Goal: Browse casually: Explore the website without a specific task or goal

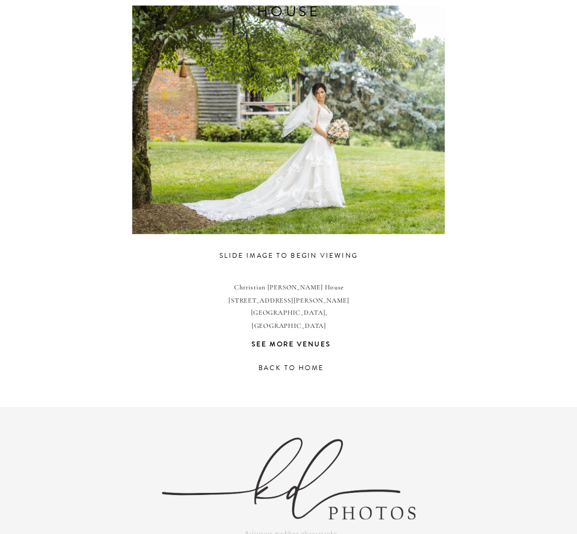
scroll to position [354, 0]
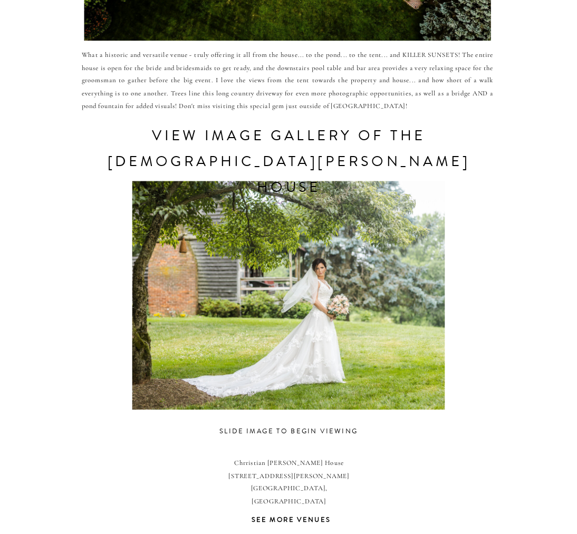
click at [385, 313] on div at bounding box center [288, 296] width 405 height 229
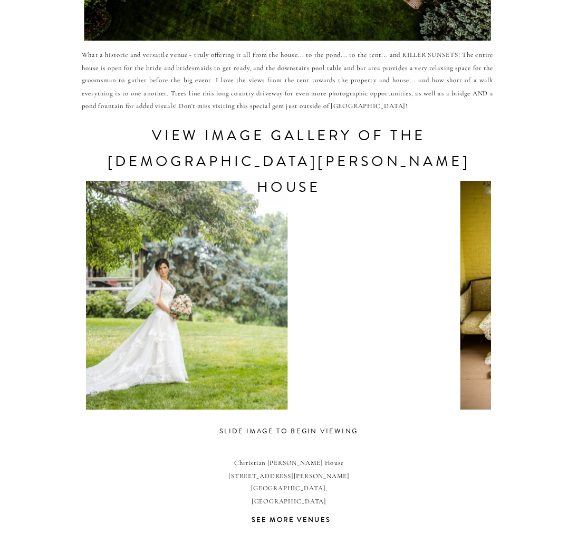
click at [45, 253] on div "CONTACT REVIEWS ABOUT HOME RESOURCES BLOG PRICING [DEMOGRAPHIC_DATA][PERSON_NAM…" at bounding box center [288, 246] width 577 height 1201
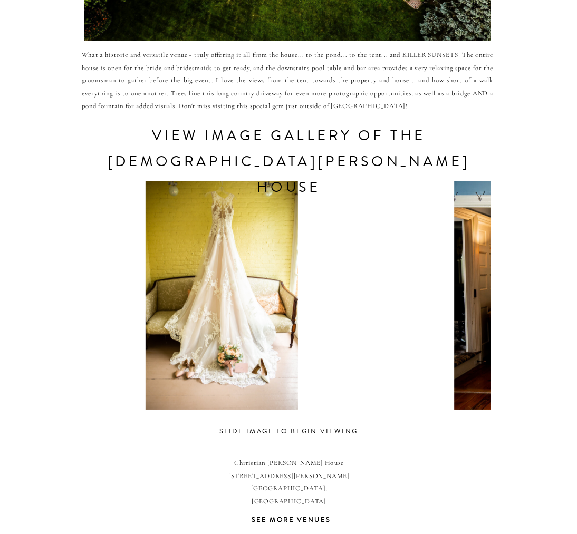
click at [228, 326] on div at bounding box center [221, 296] width 405 height 229
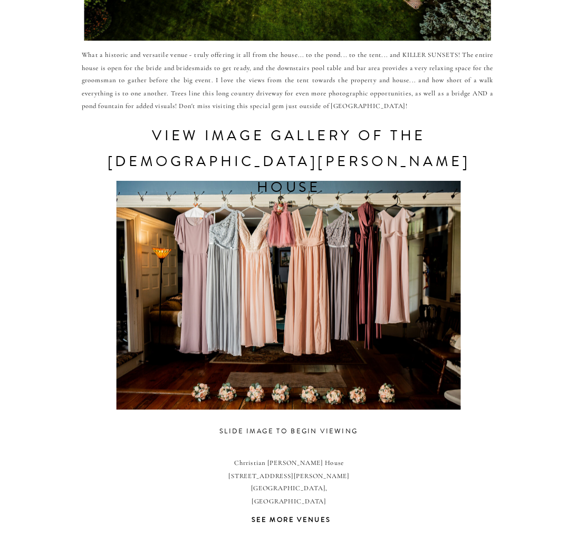
click at [467, 332] on div at bounding box center [288, 296] width 405 height 229
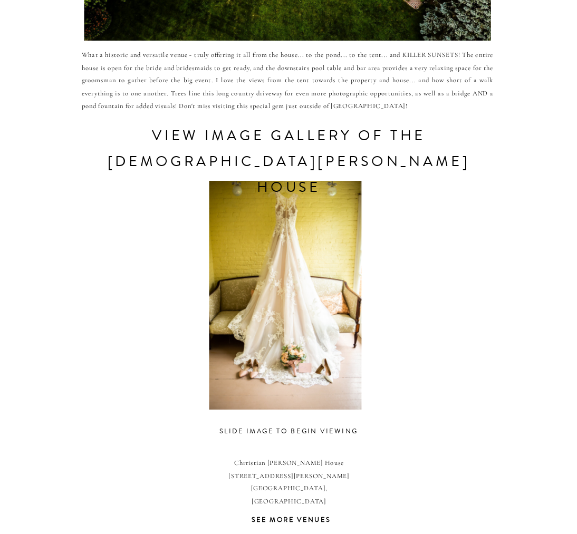
click at [455, 337] on div at bounding box center [285, 296] width 405 height 229
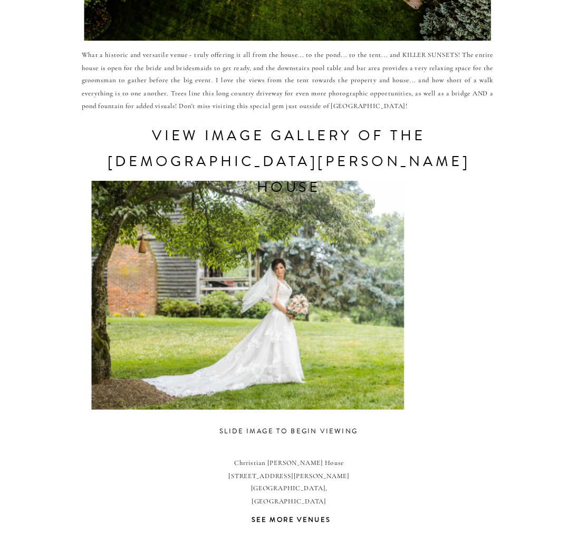
click at [248, 315] on div at bounding box center [247, 296] width 405 height 229
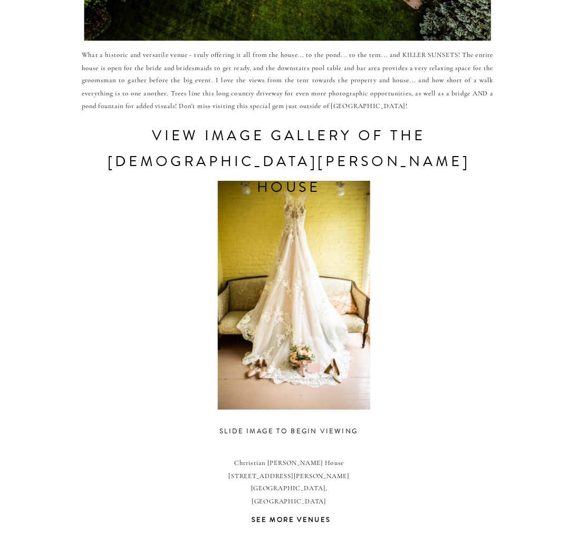
click at [201, 309] on div at bounding box center [293, 296] width 405 height 229
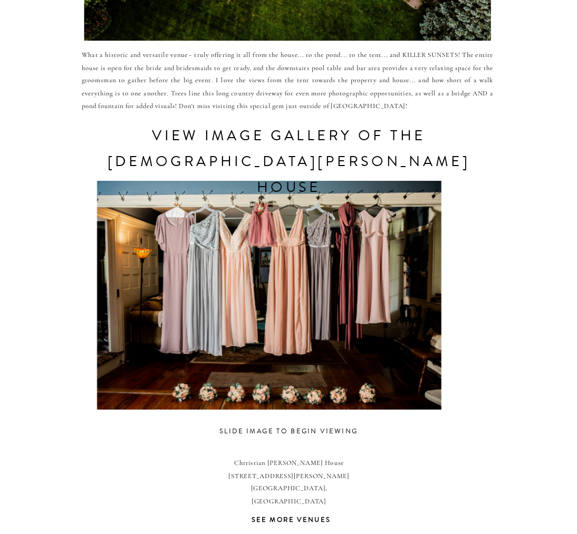
click at [277, 310] on div at bounding box center [269, 296] width 405 height 229
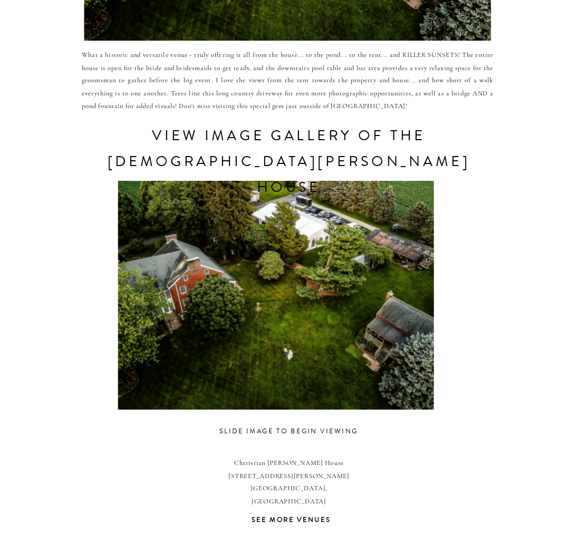
click at [246, 316] on div at bounding box center [275, 296] width 405 height 229
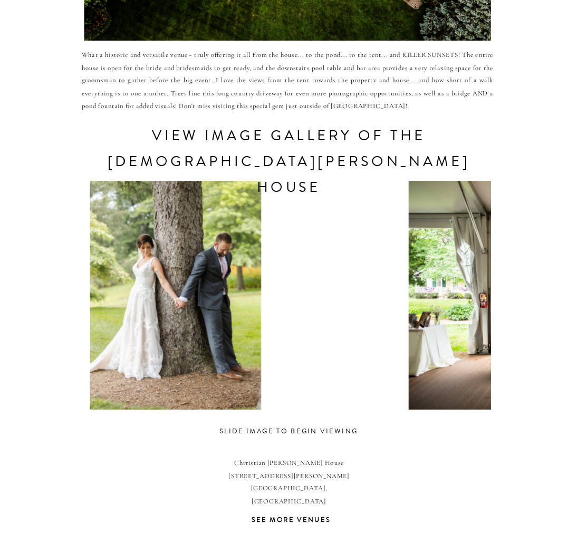
click at [233, 325] on div at bounding box center [175, 296] width 405 height 229
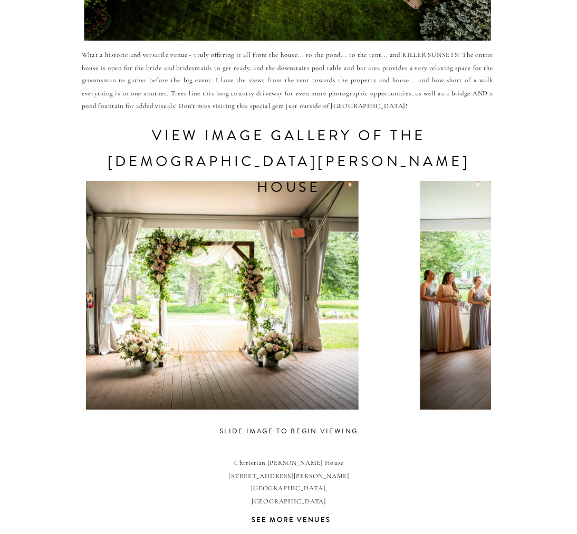
click at [259, 331] on div at bounding box center [186, 296] width 405 height 229
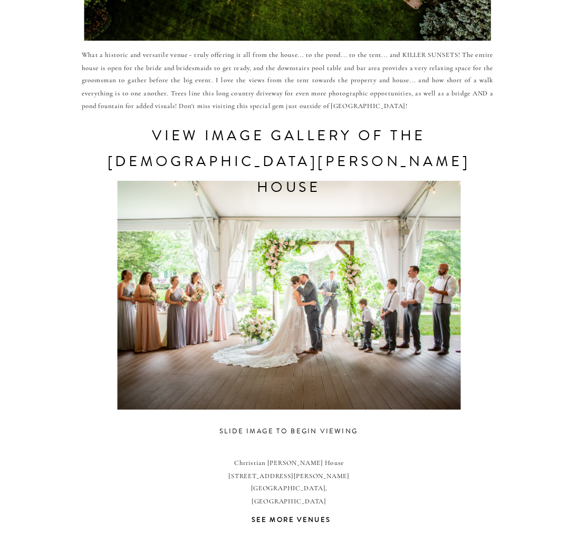
click at [245, 331] on div at bounding box center [289, 296] width 405 height 229
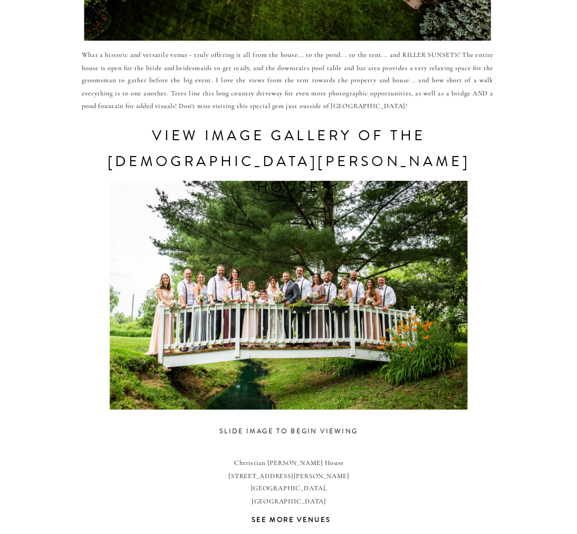
click at [360, 319] on div at bounding box center [288, 296] width 405 height 229
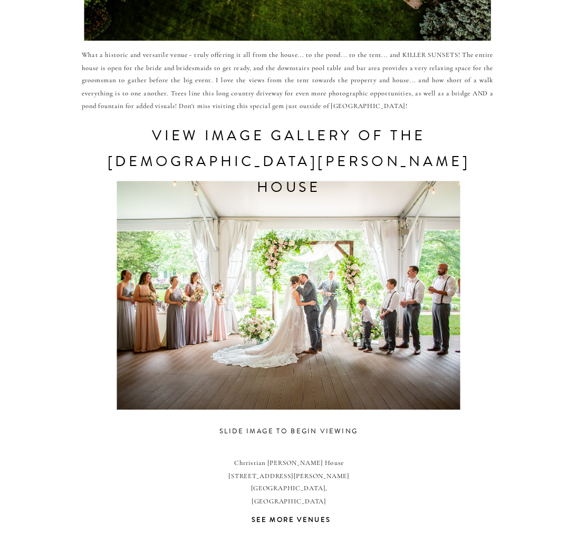
click at [386, 331] on div at bounding box center [288, 296] width 405 height 229
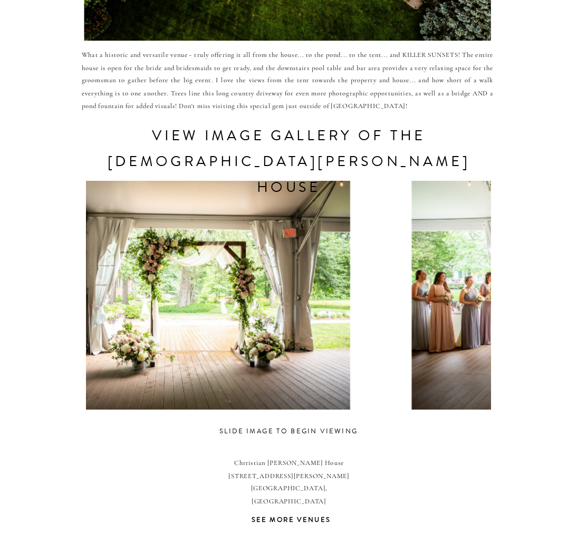
click at [180, 321] on div at bounding box center [178, 296] width 405 height 229
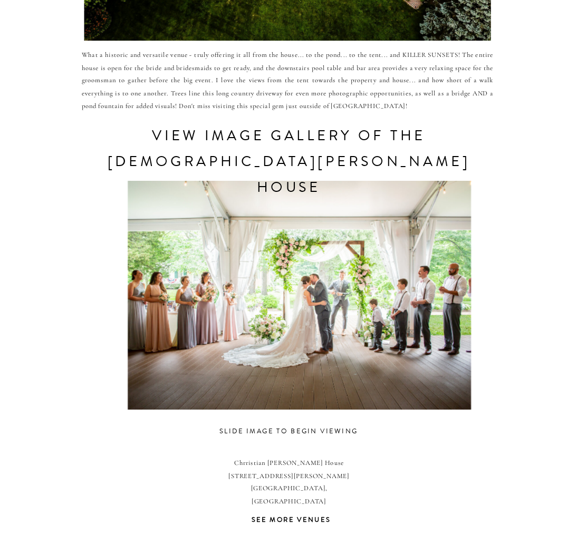
click at [207, 323] on div at bounding box center [299, 296] width 405 height 229
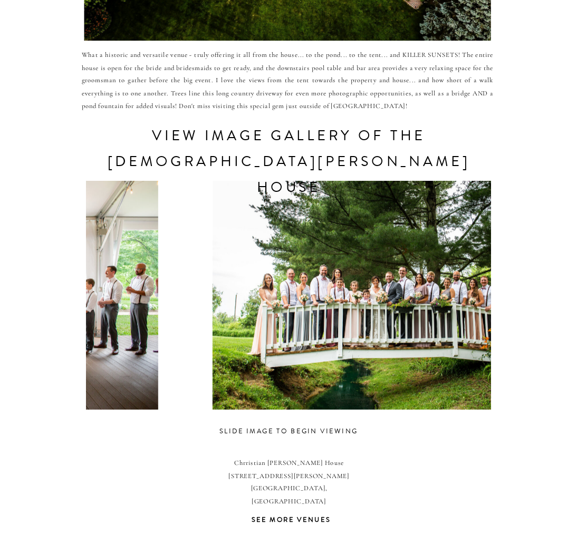
click at [393, 323] on div at bounding box center [391, 296] width 405 height 229
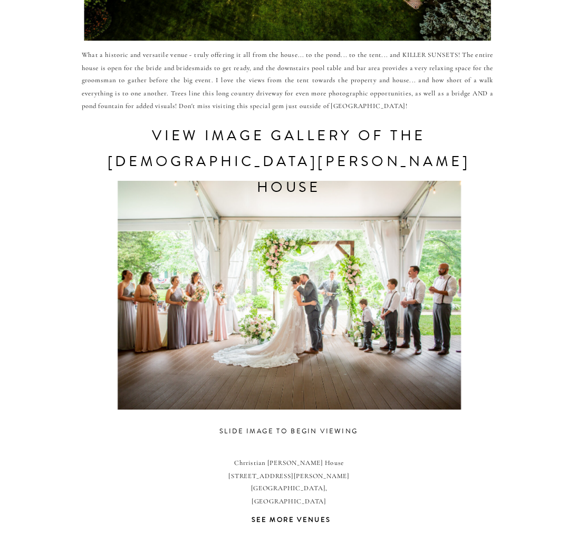
click at [484, 337] on div at bounding box center [289, 296] width 405 height 229
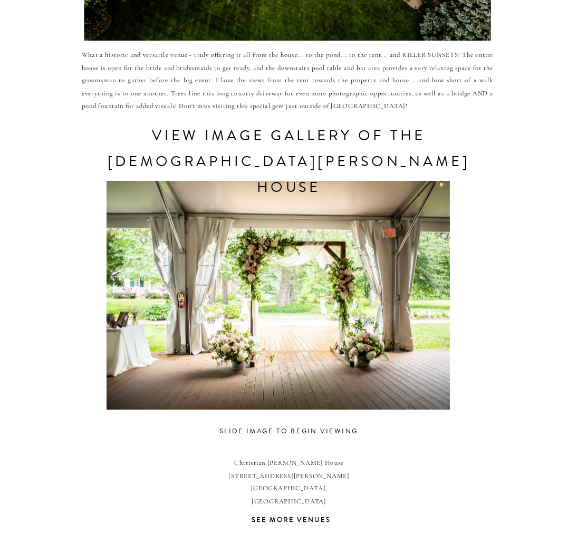
click at [330, 279] on div at bounding box center [278, 296] width 405 height 229
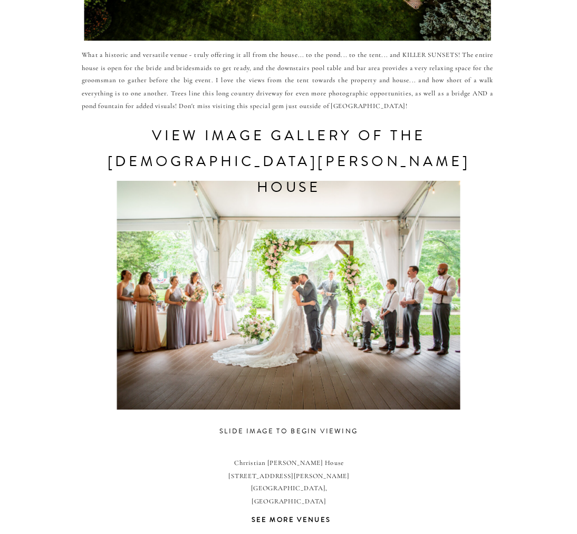
click at [383, 295] on div at bounding box center [288, 296] width 405 height 229
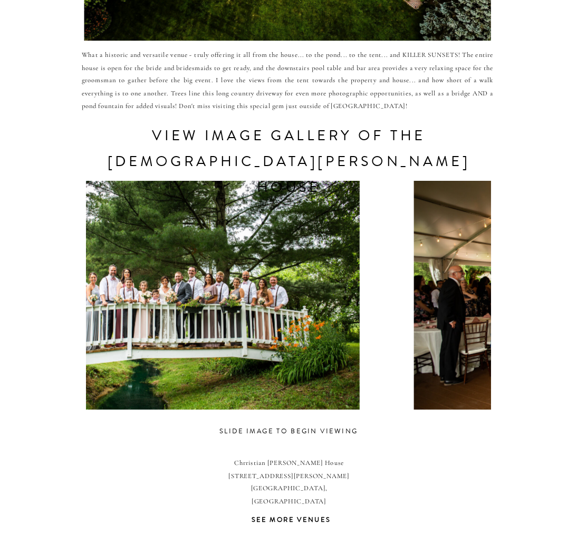
click at [313, 297] on div at bounding box center [180, 296] width 405 height 229
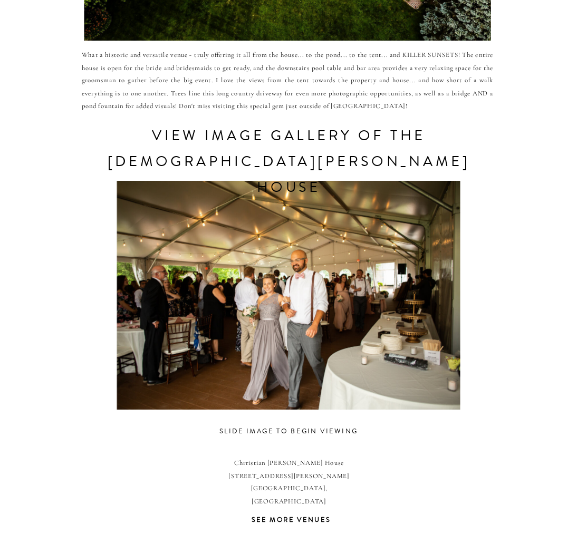
click at [250, 298] on div at bounding box center [288, 296] width 405 height 229
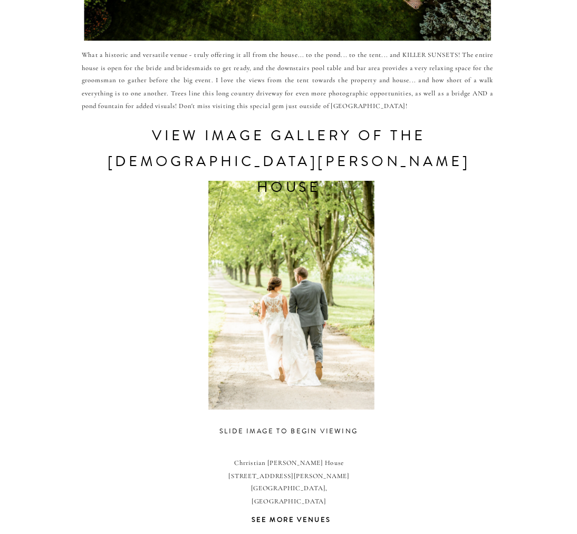
click at [257, 301] on div at bounding box center [291, 296] width 405 height 229
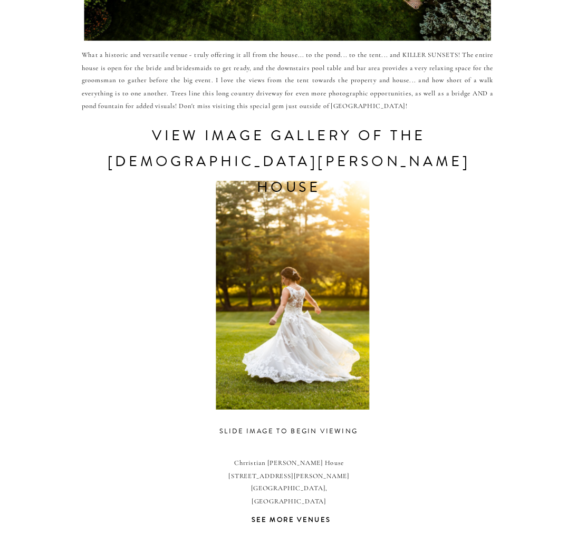
click at [268, 311] on div at bounding box center [292, 296] width 405 height 229
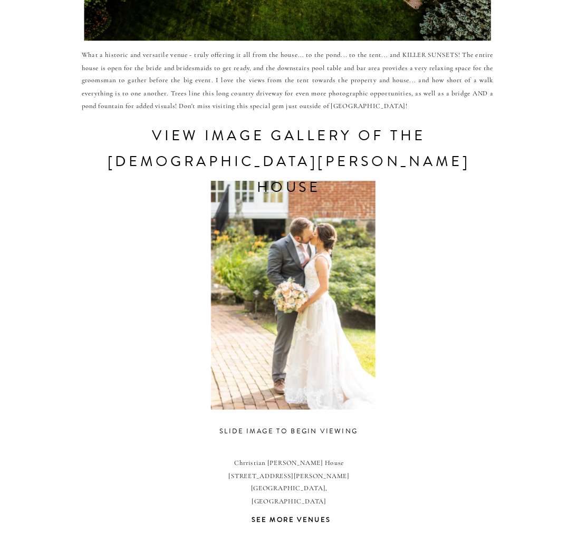
click at [233, 302] on div at bounding box center [293, 296] width 405 height 229
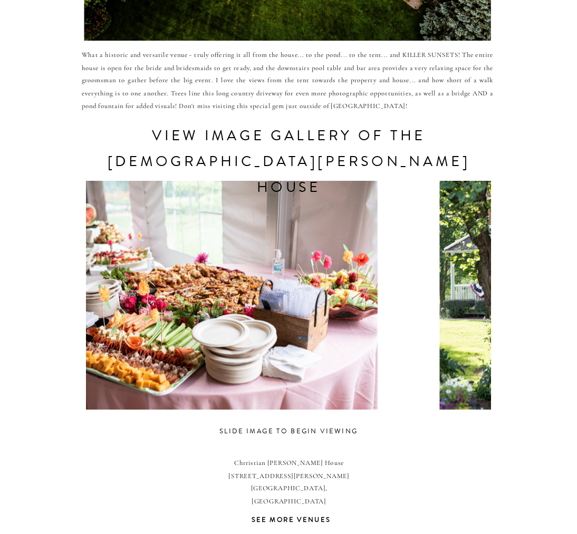
click at [249, 293] on div at bounding box center [206, 296] width 405 height 229
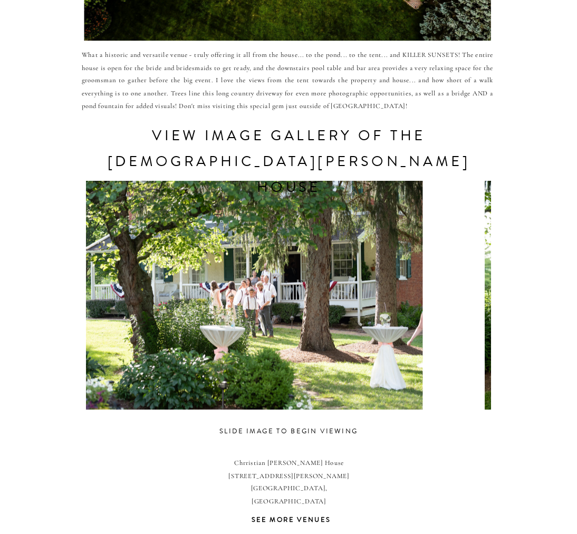
click at [264, 311] on div at bounding box center [251, 296] width 405 height 229
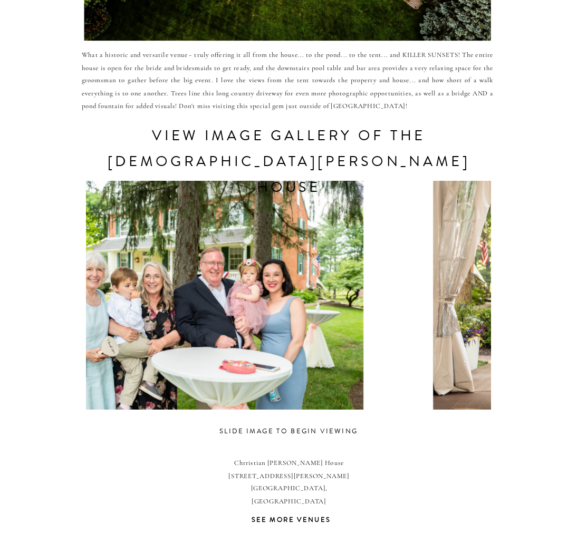
click at [282, 318] on div at bounding box center [191, 296] width 405 height 229
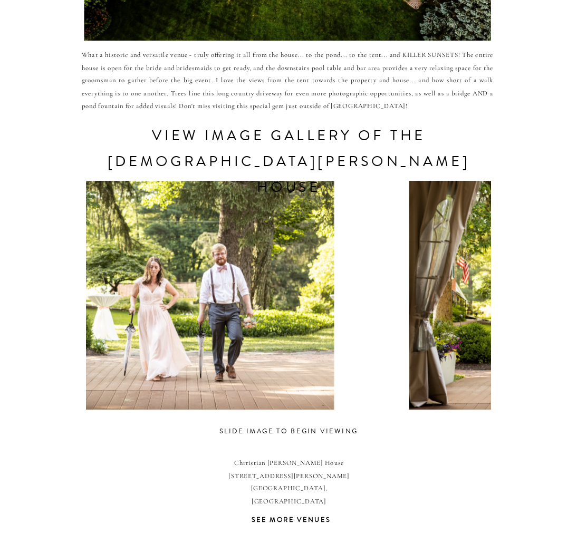
click at [280, 320] on div at bounding box center [170, 296] width 405 height 229
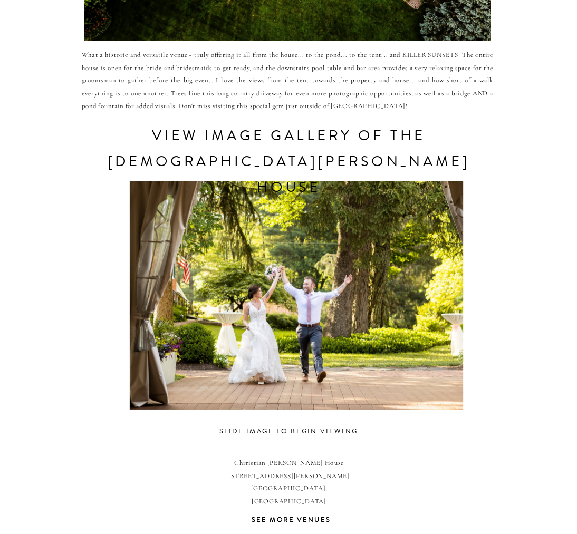
click at [240, 315] on div at bounding box center [296, 296] width 405 height 229
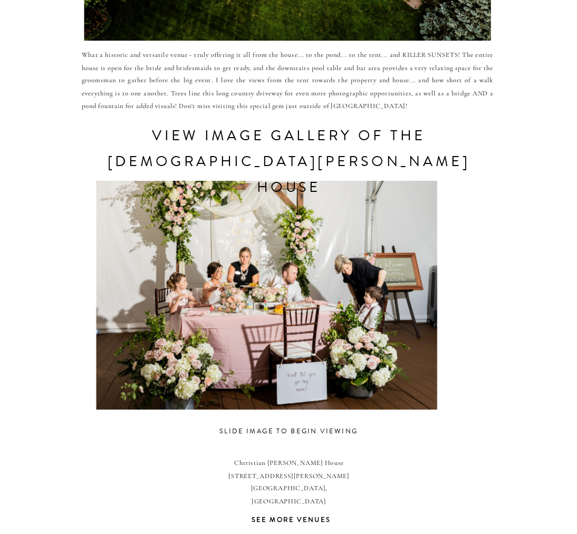
click at [240, 319] on div at bounding box center [266, 296] width 405 height 229
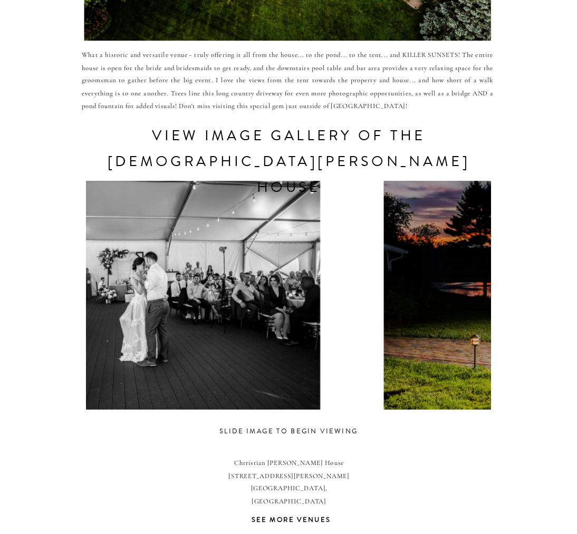
click at [206, 320] on div at bounding box center [148, 296] width 405 height 229
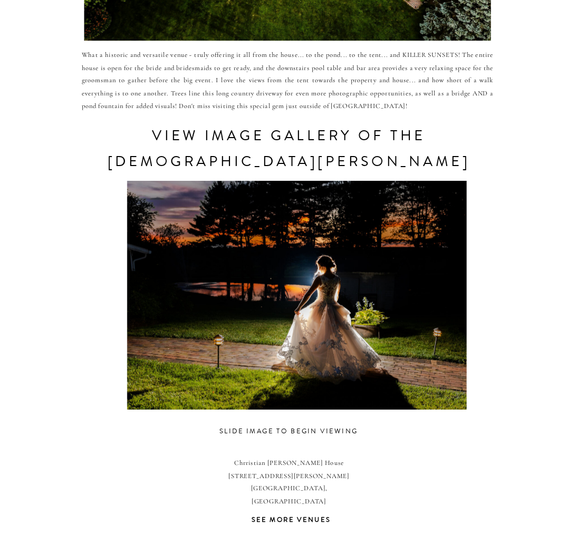
click at [194, 323] on div at bounding box center [296, 296] width 405 height 229
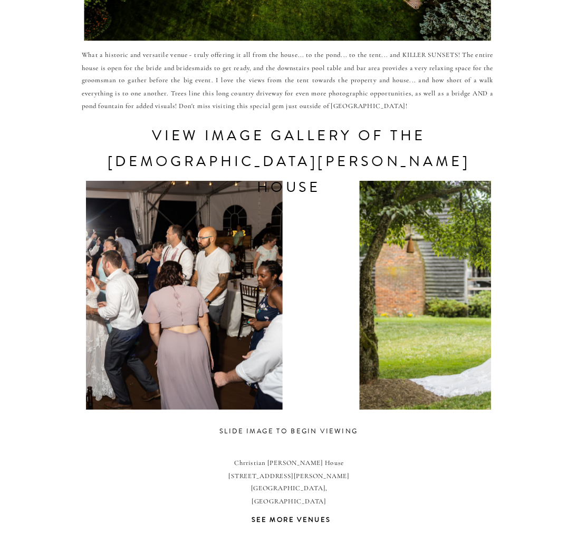
click at [199, 318] on div at bounding box center [110, 296] width 405 height 229
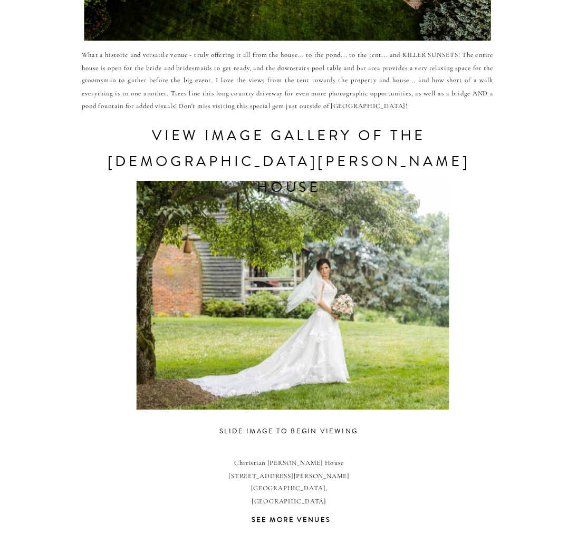
click at [206, 316] on div at bounding box center [292, 296] width 405 height 229
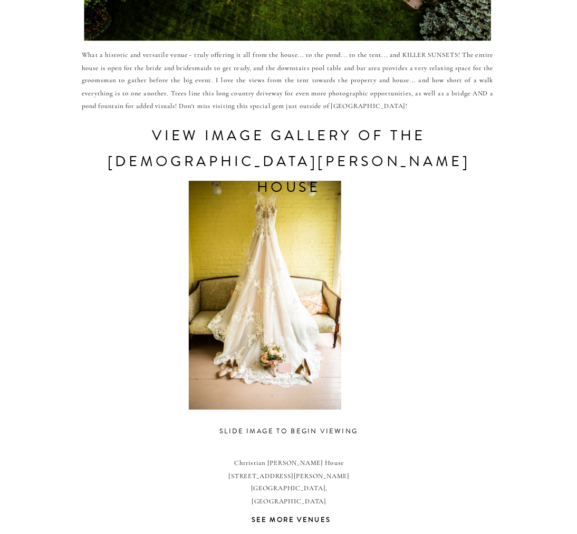
click at [132, 280] on div at bounding box center [264, 296] width 405 height 229
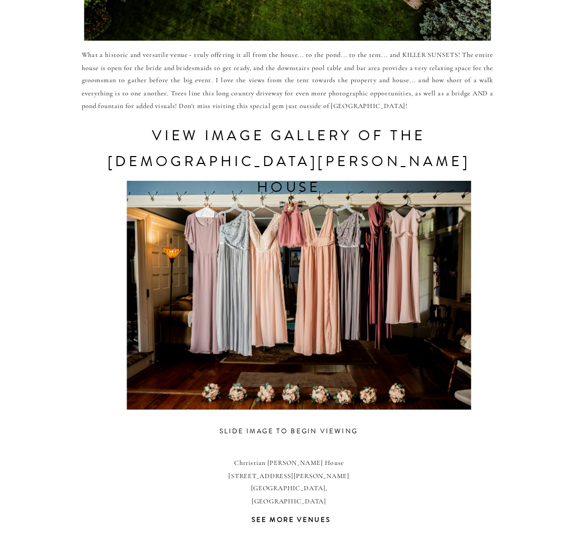
click at [163, 289] on div at bounding box center [299, 296] width 405 height 229
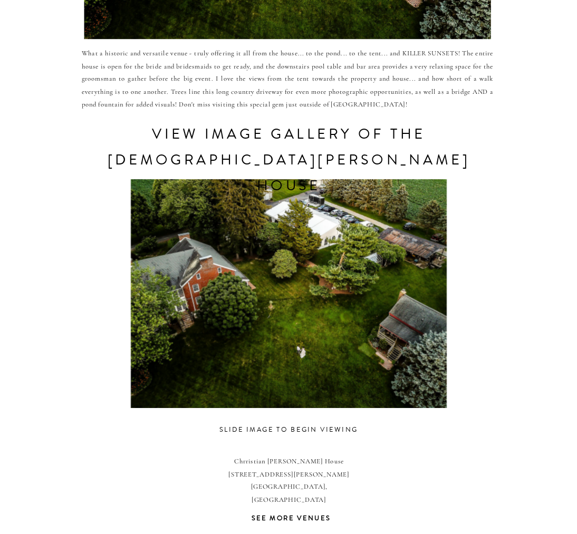
scroll to position [356, 0]
